Goal: Task Accomplishment & Management: Manage account settings

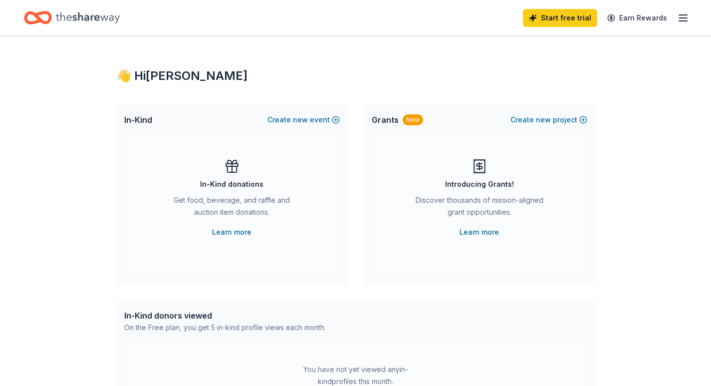
click at [684, 17] on icon "button" at bounding box center [683, 18] width 12 height 12
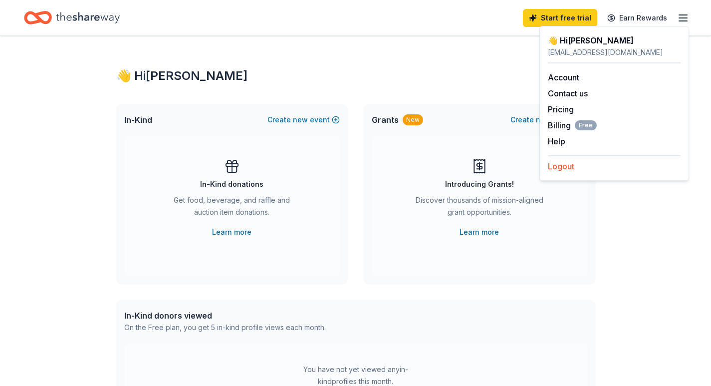
click at [568, 169] on button "Logout" at bounding box center [561, 166] width 26 height 12
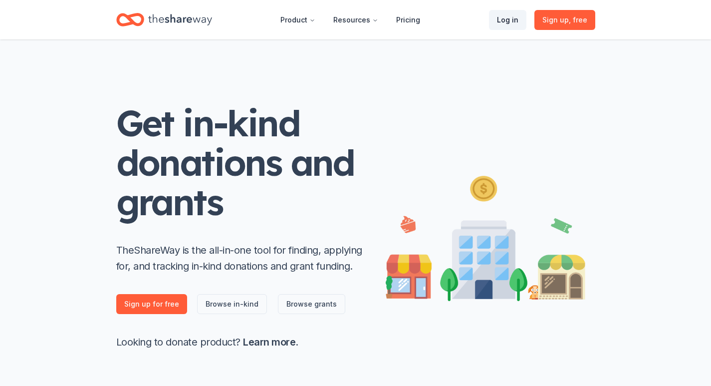
click at [513, 23] on link "Log in" at bounding box center [507, 20] width 37 height 20
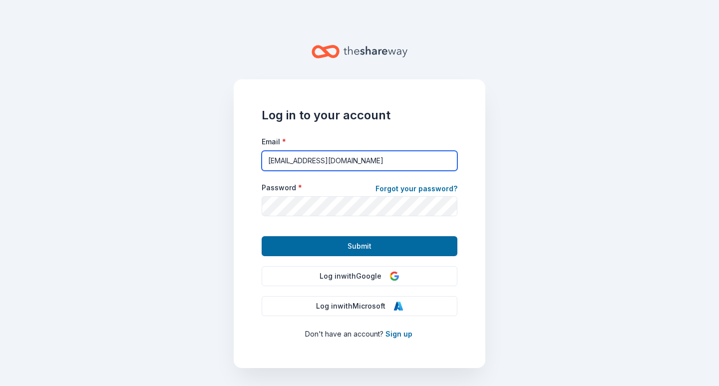
click at [362, 162] on input "[EMAIL_ADDRESS][DOMAIN_NAME]" at bounding box center [360, 161] width 196 height 20
type input "s"
type input "[EMAIL_ADDRESS][DOMAIN_NAME]"
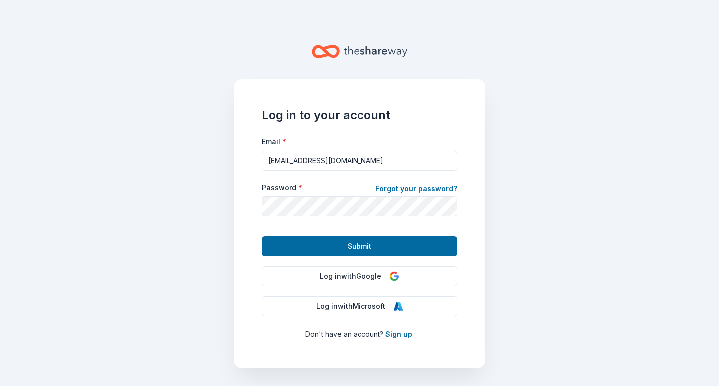
click at [511, 285] on main "Log in to your account Email * [EMAIL_ADDRESS][DOMAIN_NAME] Password * Forgot y…" at bounding box center [359, 193] width 719 height 386
click at [364, 247] on span "Submit" at bounding box center [359, 246] width 24 height 12
